Goal: Information Seeking & Learning: Learn about a topic

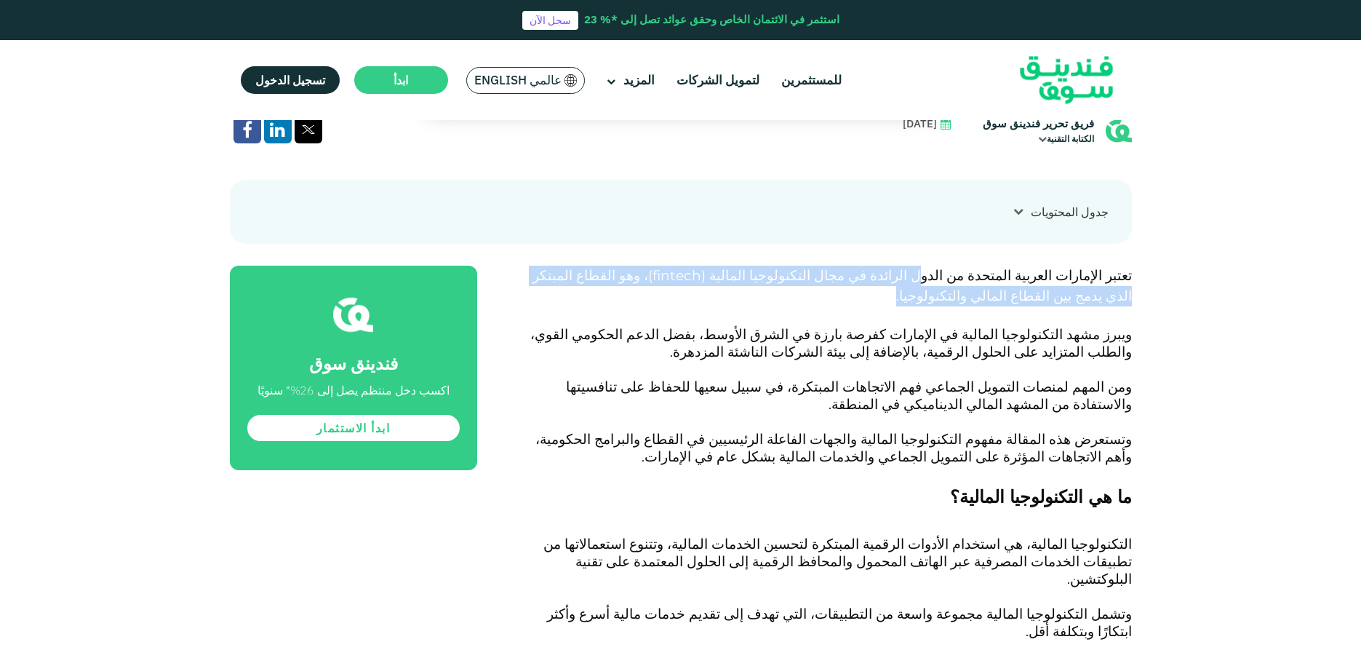
drag, startPoint x: 966, startPoint y: 281, endPoint x: 776, endPoint y: 321, distance: 194.0
click at [777, 319] on p "تعتبر الإمارات العربية المتحدة من الدول الرائدة في مجال التكنولوجيا المالية ( f…" at bounding box center [821, 295] width 622 height 61
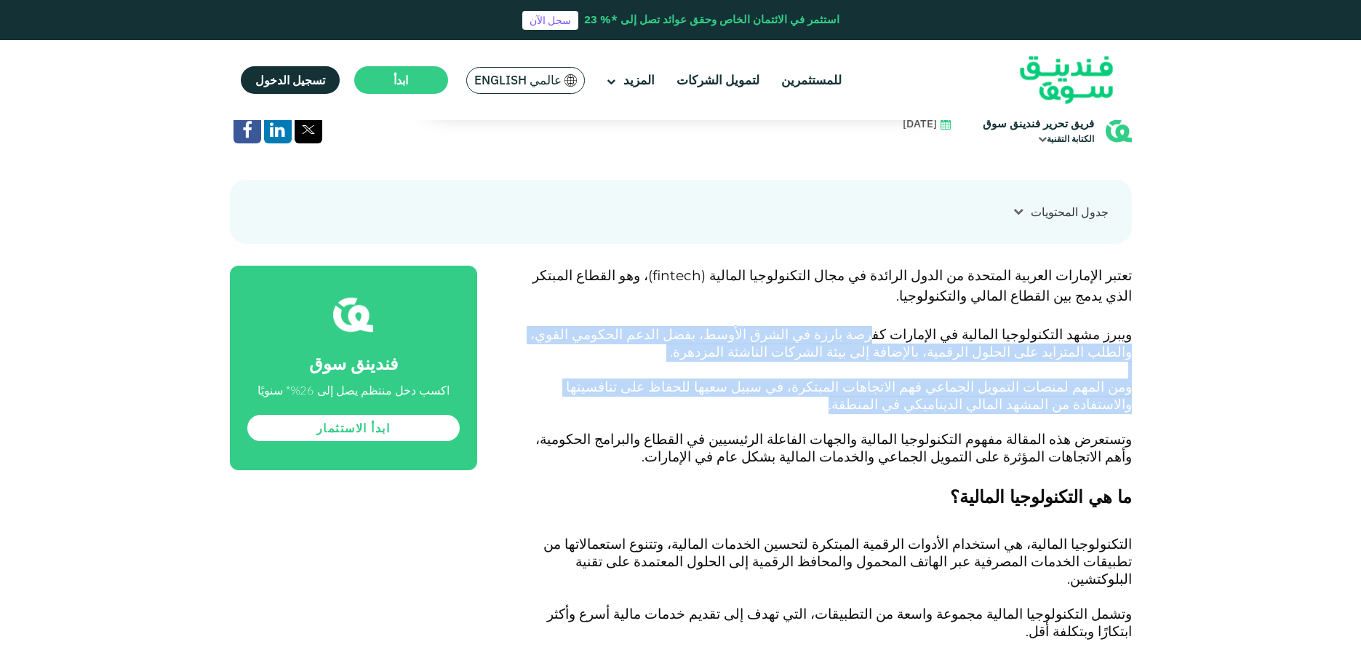
drag, startPoint x: 991, startPoint y: 410, endPoint x: 827, endPoint y: 304, distance: 195.3
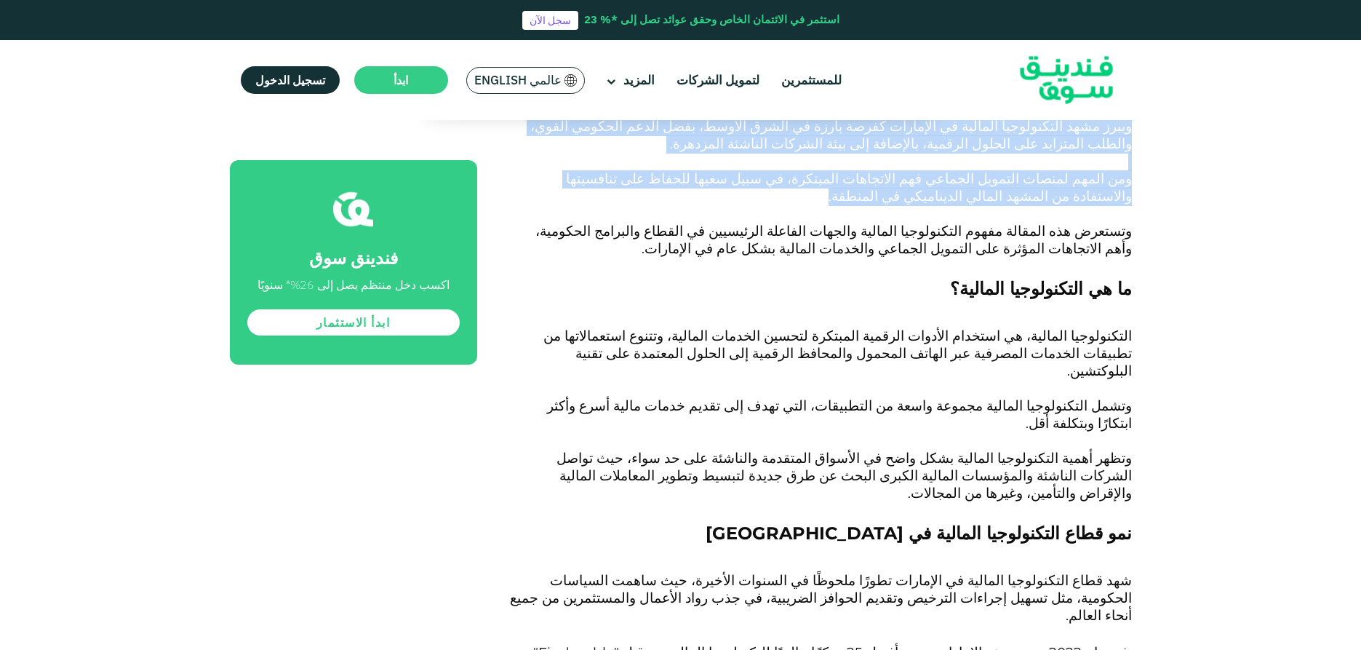
scroll to position [873, 0]
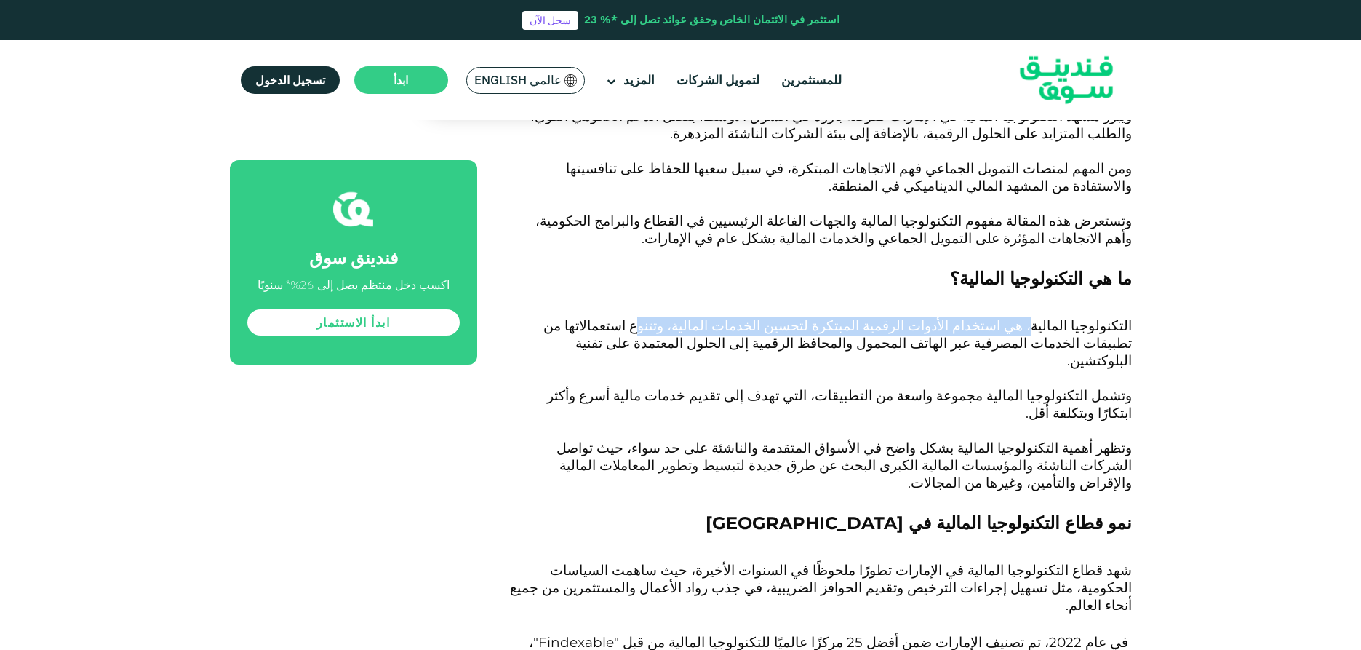
drag, startPoint x: 788, startPoint y: 304, endPoint x: 659, endPoint y: 323, distance: 130.1
click at [730, 323] on span "التكنولوجيا المالية، هي استخدام الأدوات الرقمية المبتكرة لتحسين الخدمات المالية…" at bounding box center [837, 343] width 588 height 52
drag, startPoint x: 621, startPoint y: 362, endPoint x: 762, endPoint y: 351, distance: 140.8
click at [754, 351] on p "التكنولوجيا المالية، هي استخدام الأدوات الرقمية المبتكرة لتحسين الخدمات المالية…" at bounding box center [821, 353] width 622 height 70
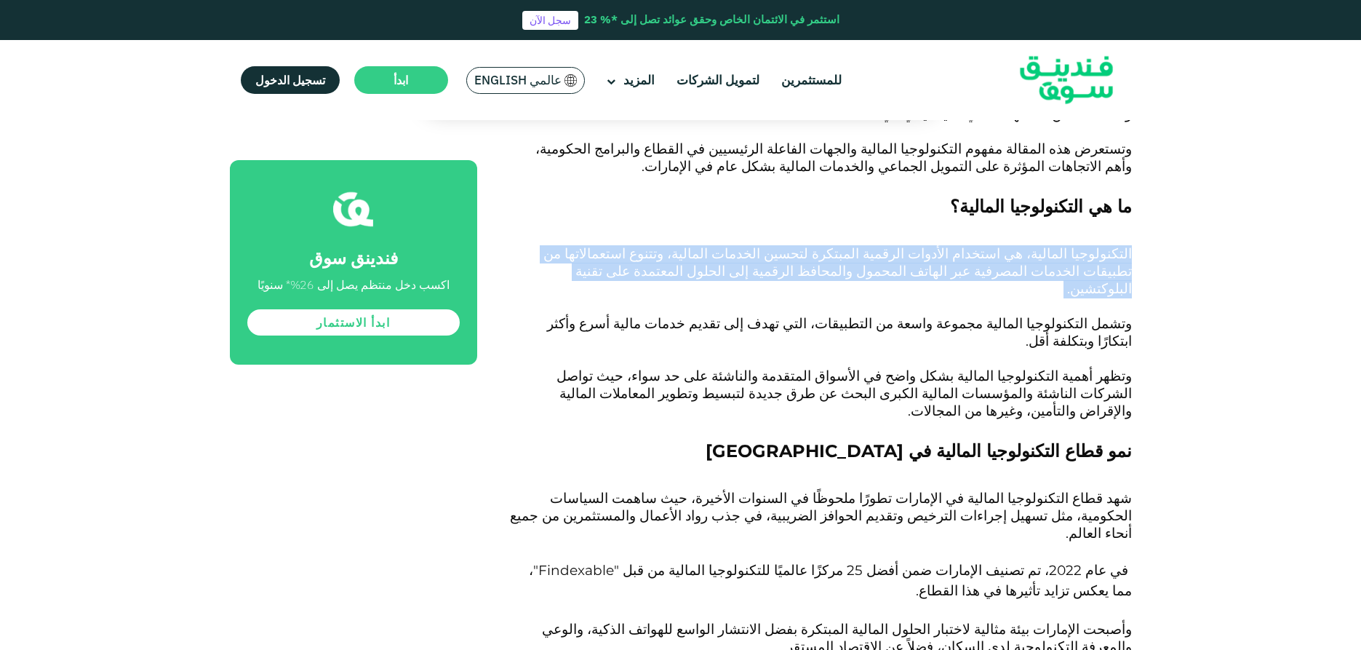
scroll to position [946, 0]
